Goal: Task Accomplishment & Management: Complete application form

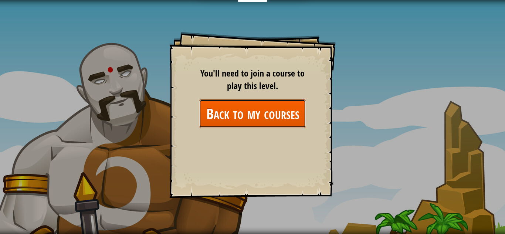
click at [226, 118] on link "Back to my courses" at bounding box center [252, 114] width 107 height 28
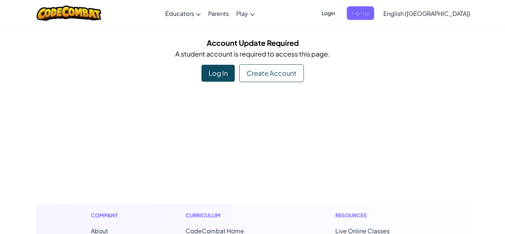
click at [229, 76] on div "Log In" at bounding box center [218, 73] width 33 height 17
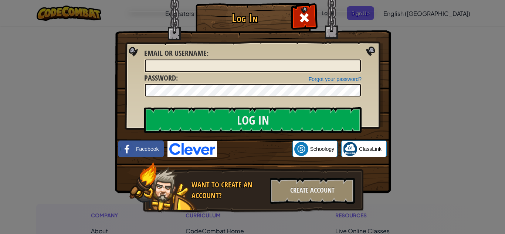
click at [427, 167] on div "Log In Unknown Error Email or Username : Forgot your password? Password : Log I…" at bounding box center [252, 117] width 505 height 234
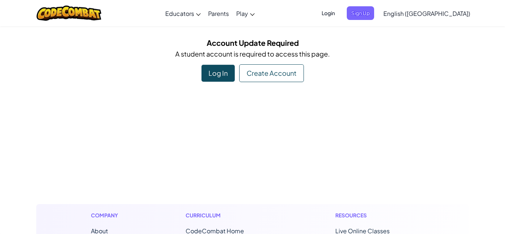
click at [283, 68] on div "Create Account" at bounding box center [271, 73] width 65 height 18
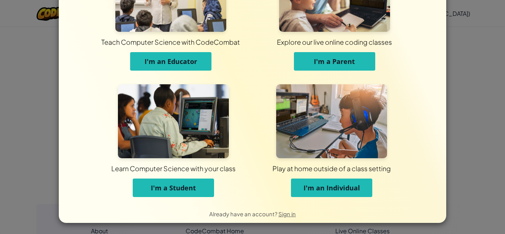
scroll to position [59, 0]
click at [194, 189] on span "I'm a Student" at bounding box center [173, 187] width 45 height 9
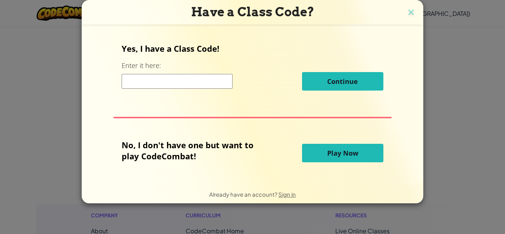
click at [322, 154] on button "Play Now" at bounding box center [342, 153] width 81 height 18
